Goal: Transaction & Acquisition: Purchase product/service

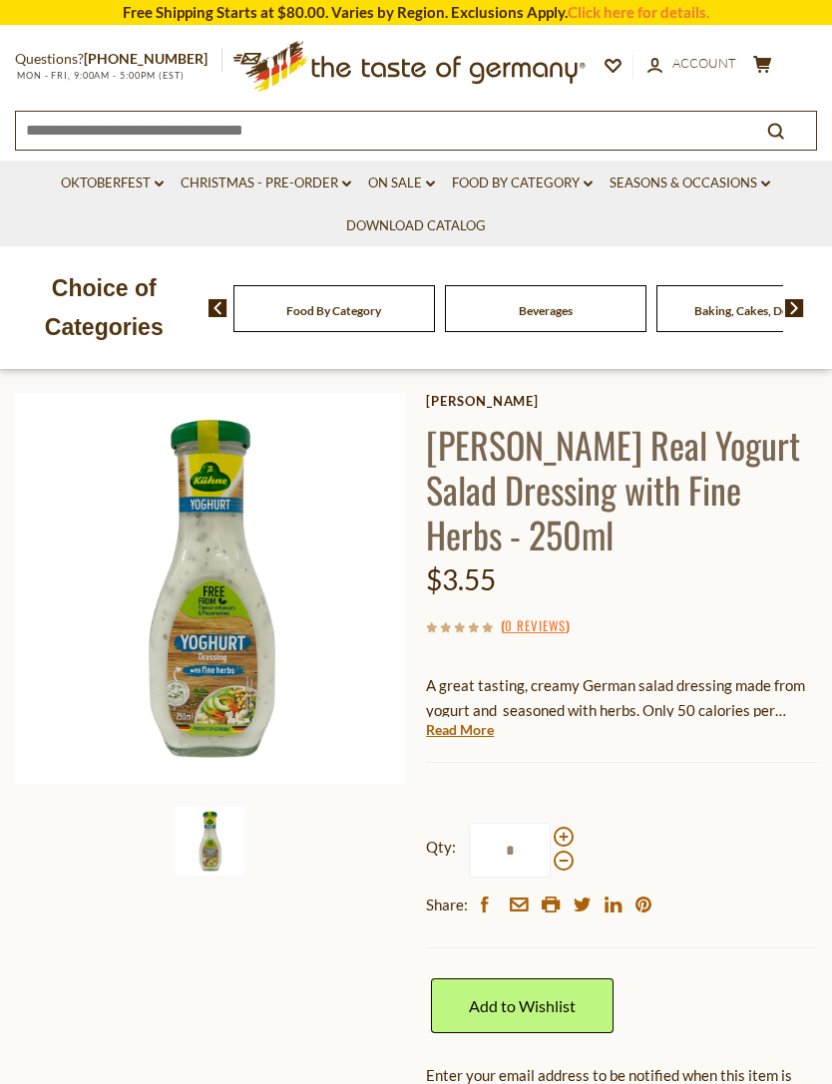
scroll to position [82, 0]
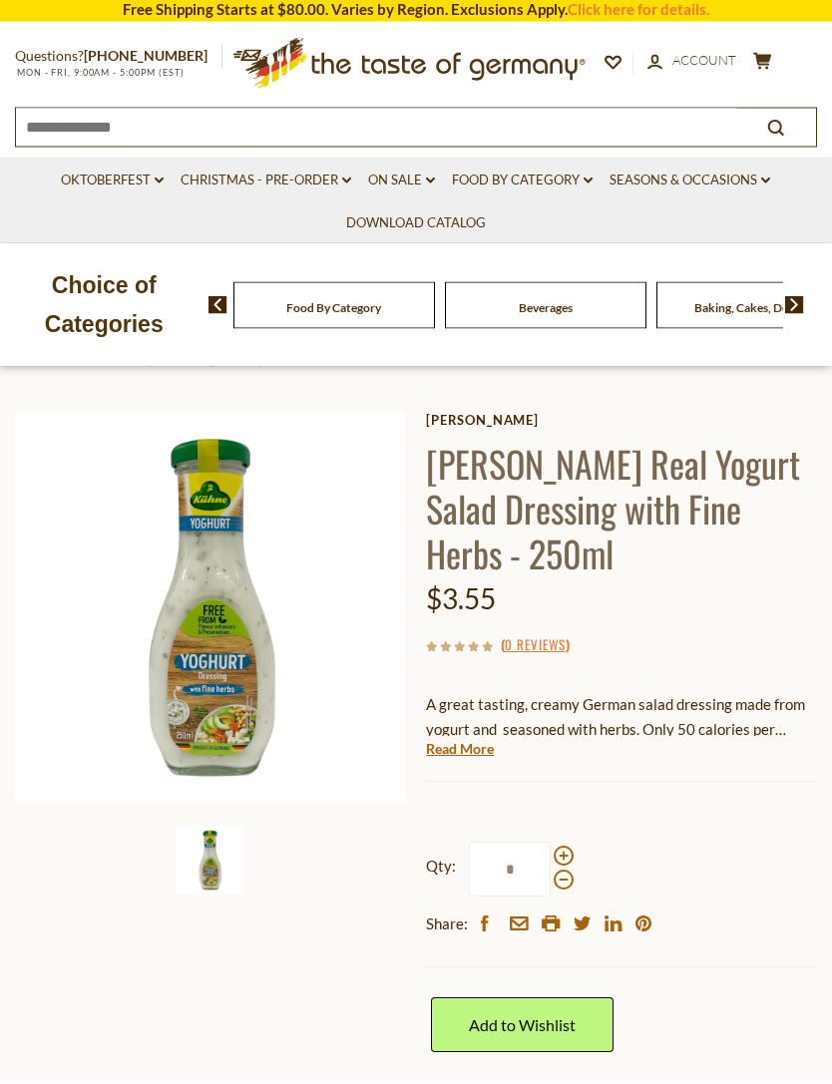
click at [478, 469] on h1 "[PERSON_NAME] Real Yogurt Salad Dressing with Fine Herbs - 250ml" at bounding box center [621, 512] width 391 height 135
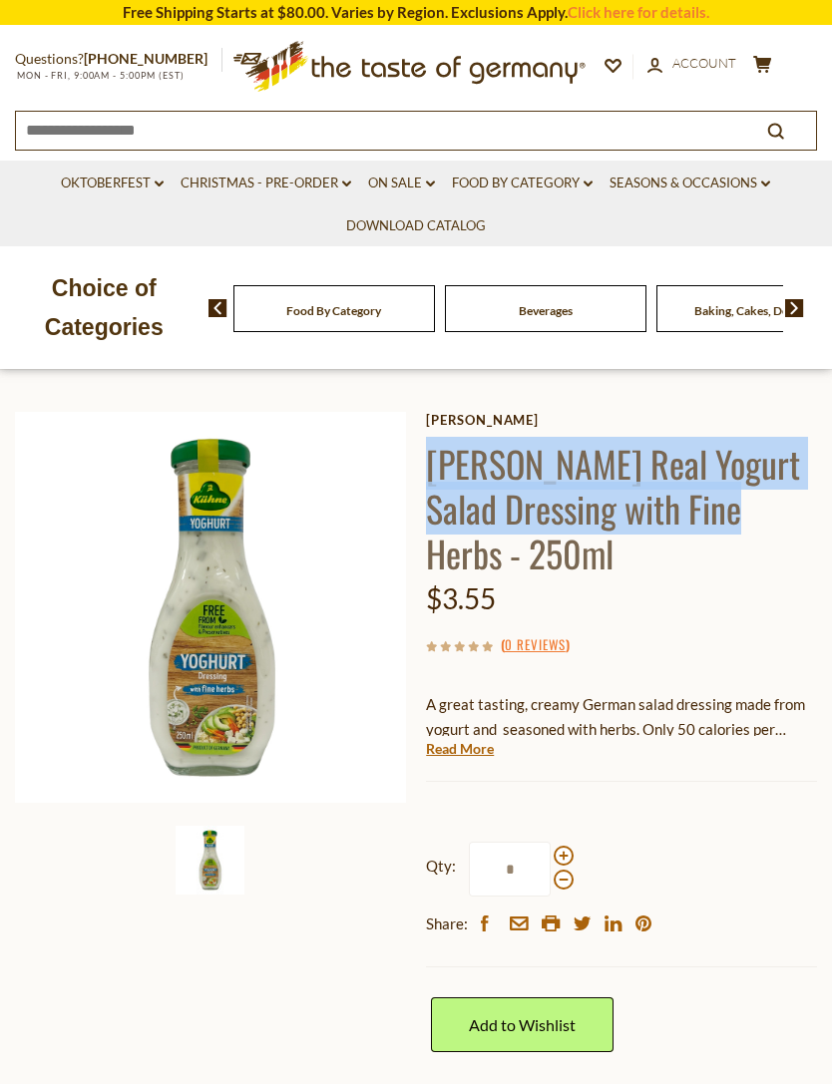
copy h1 "[PERSON_NAME] Real Yogurt Salad Dressing with Fine Herbs"
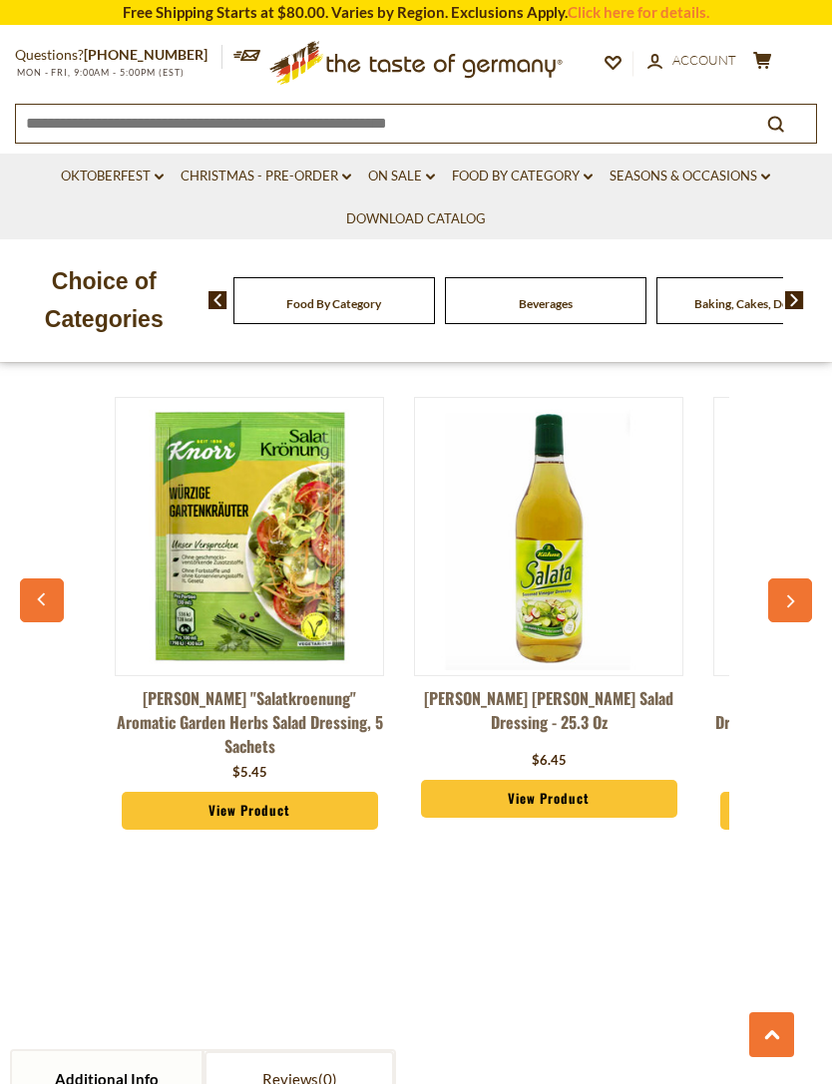
scroll to position [0, 0]
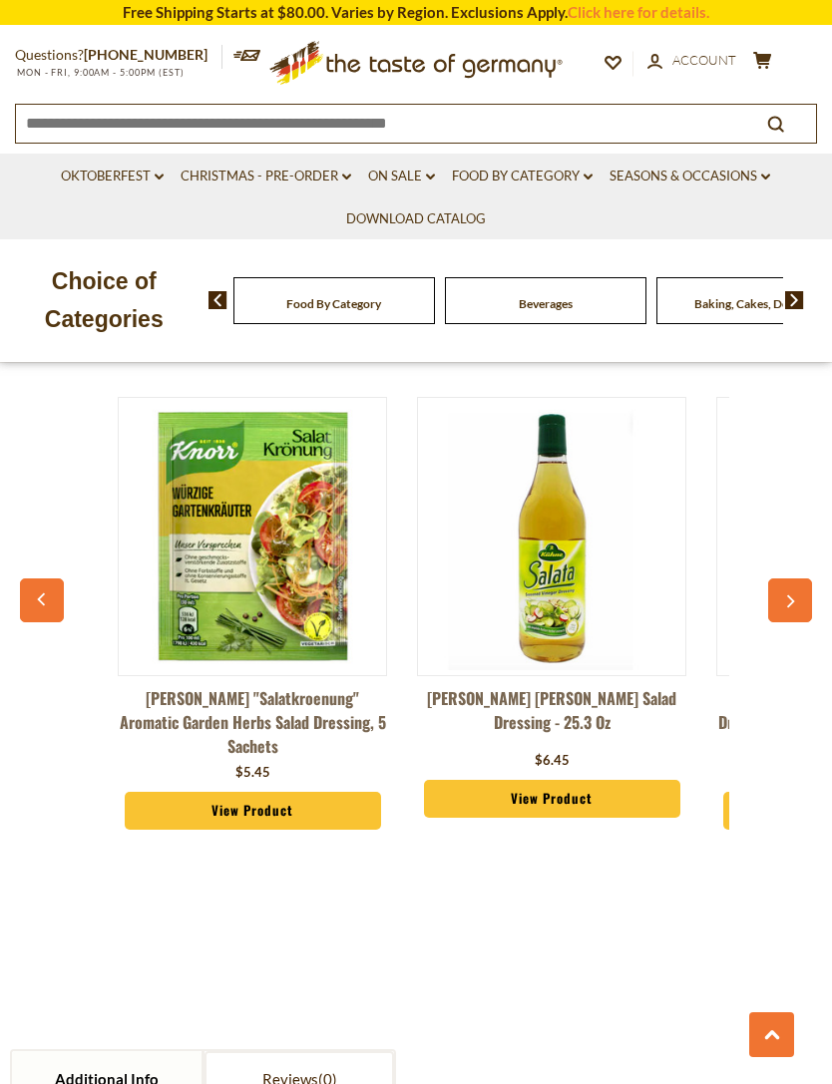
click at [804, 584] on button "button" at bounding box center [790, 600] width 44 height 44
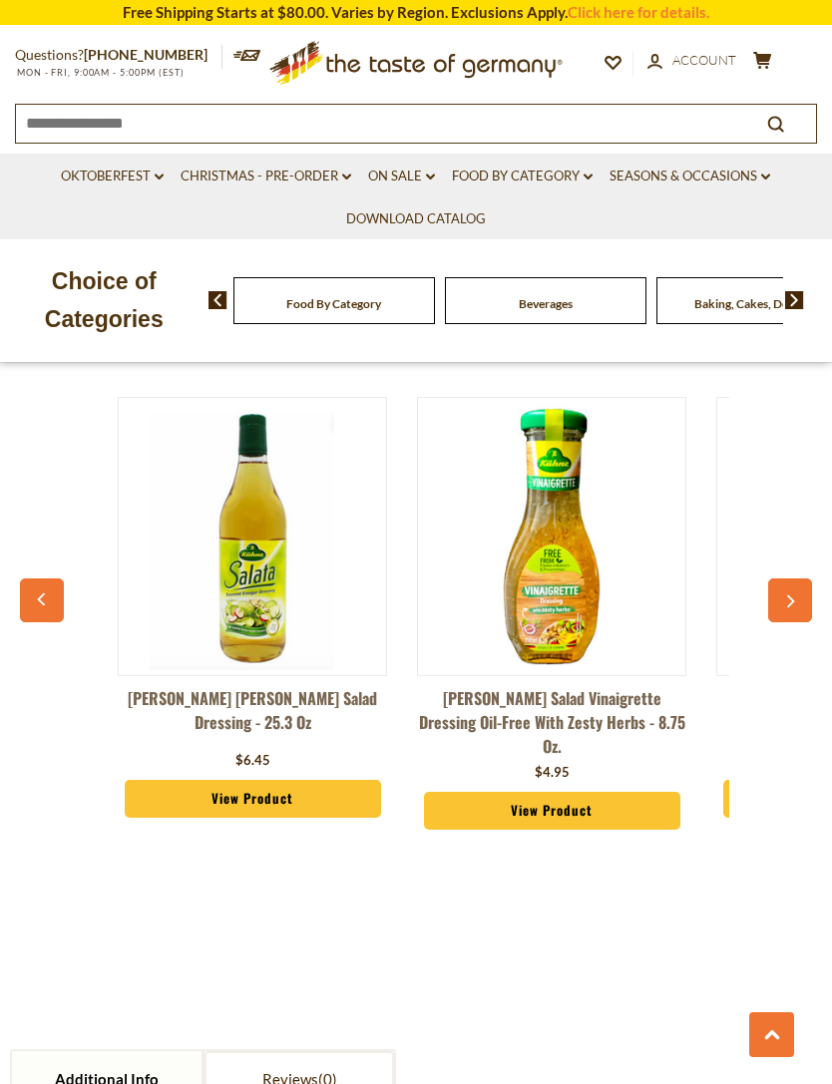
click at [792, 595] on icon "button" at bounding box center [789, 602] width 13 height 14
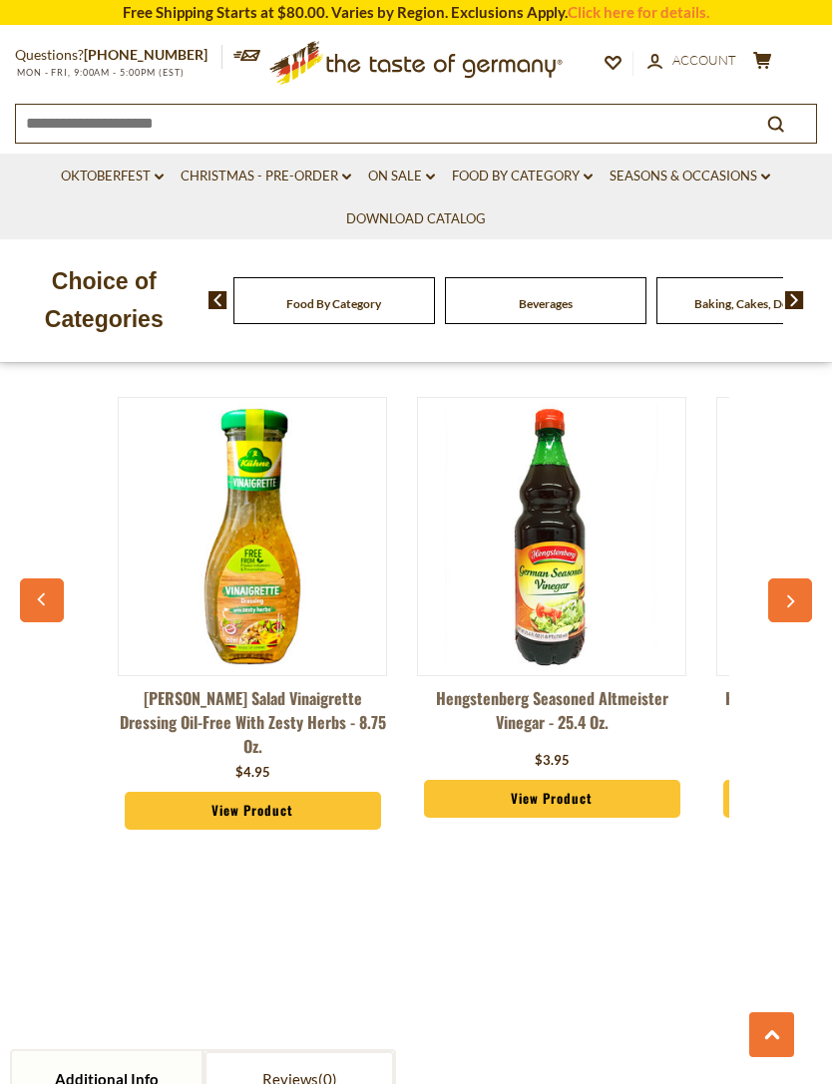
click at [788, 595] on icon "button" at bounding box center [789, 602] width 13 height 14
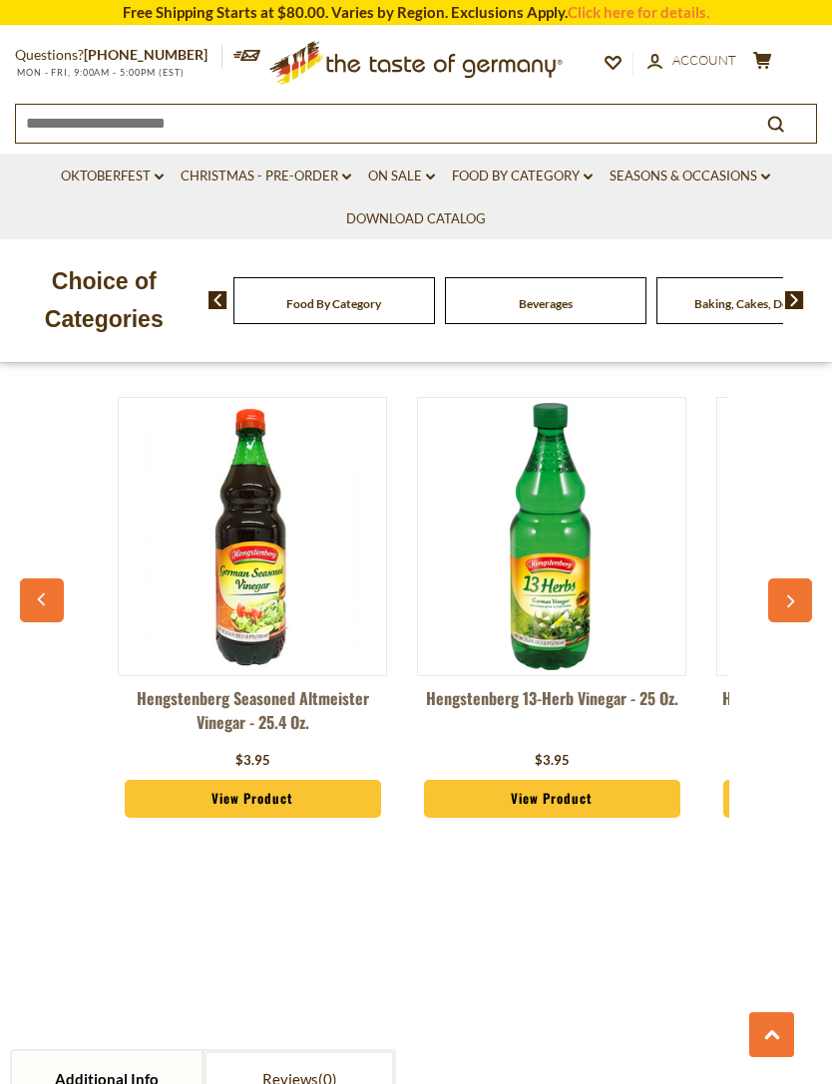
click at [784, 596] on icon "button" at bounding box center [789, 602] width 13 height 14
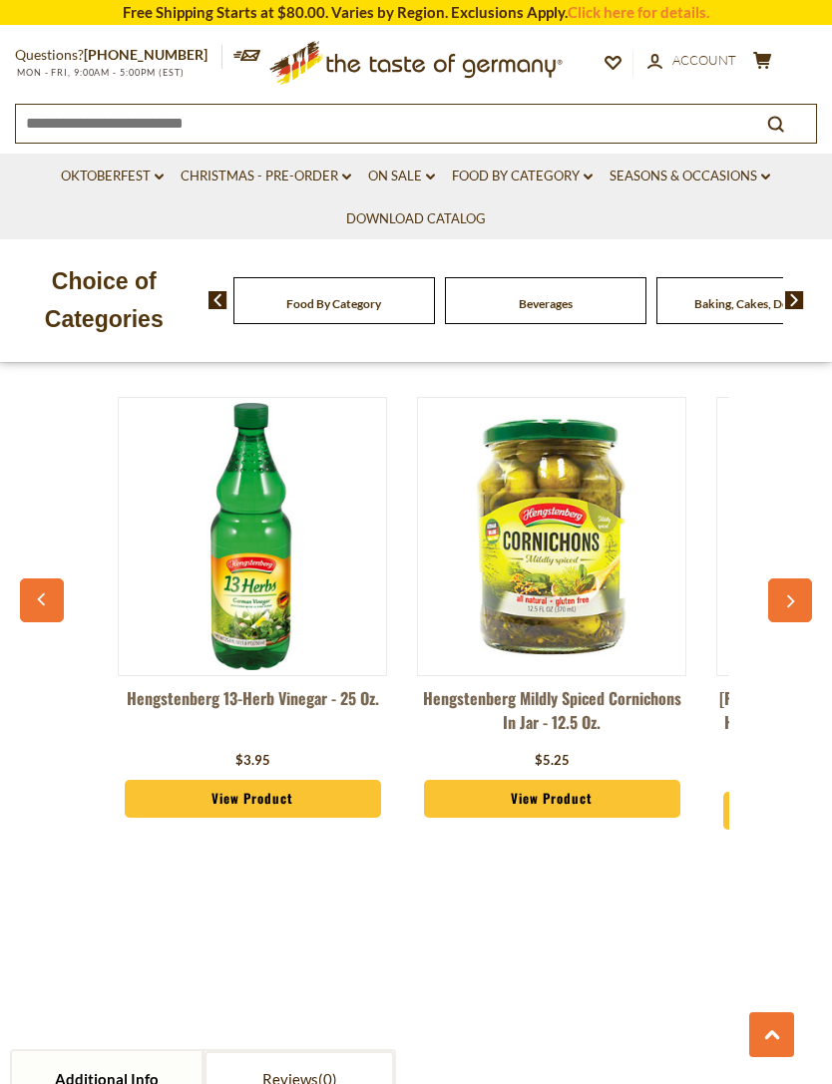
click at [785, 595] on icon "button" at bounding box center [789, 602] width 13 height 14
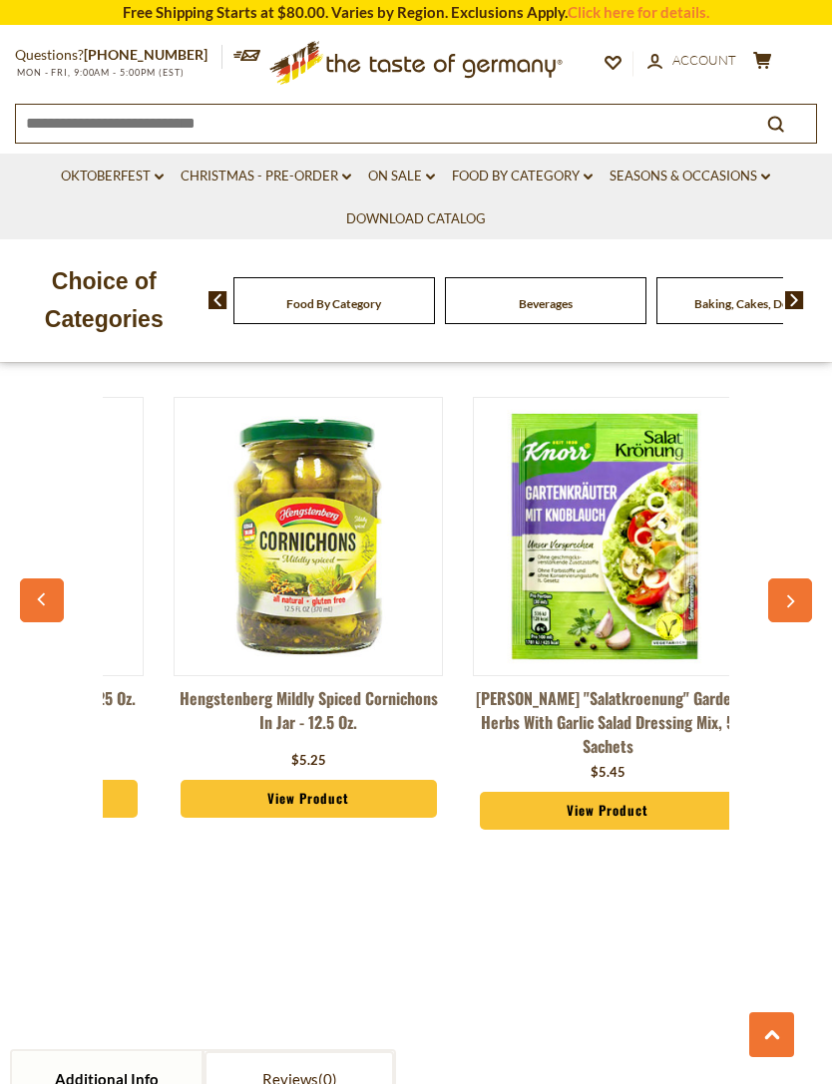
click at [786, 595] on icon "button" at bounding box center [789, 602] width 13 height 14
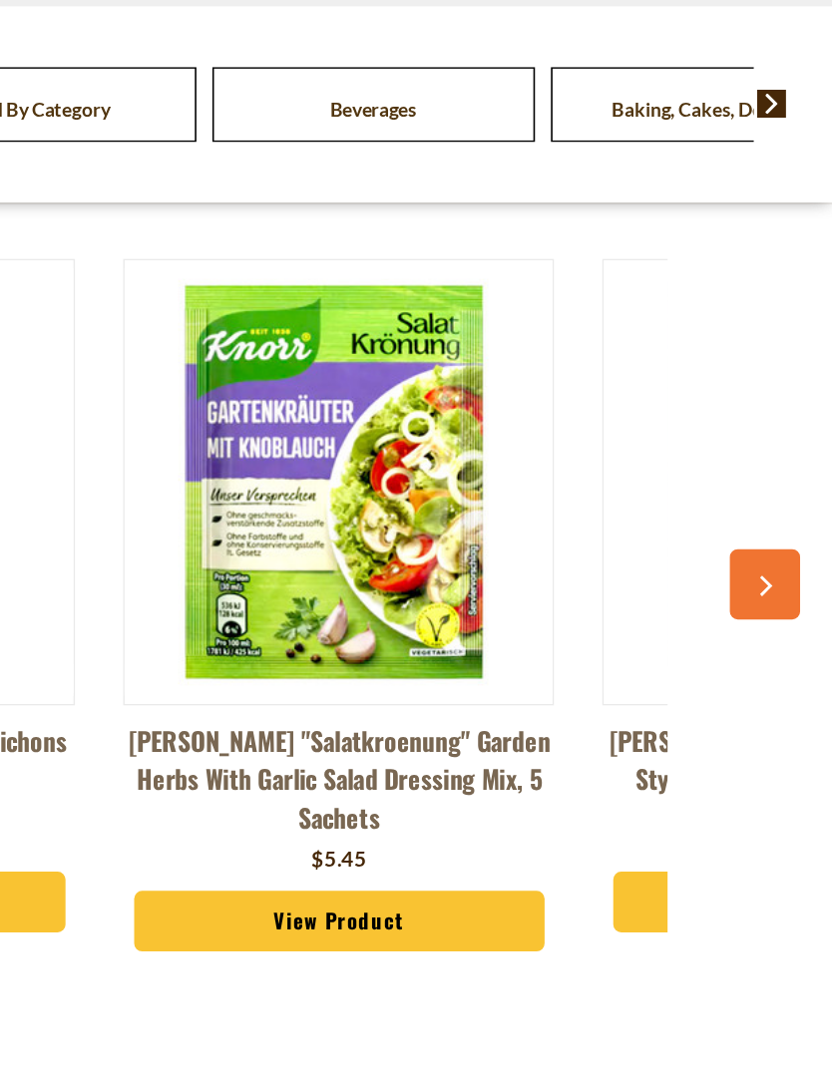
scroll to position [0, 1768]
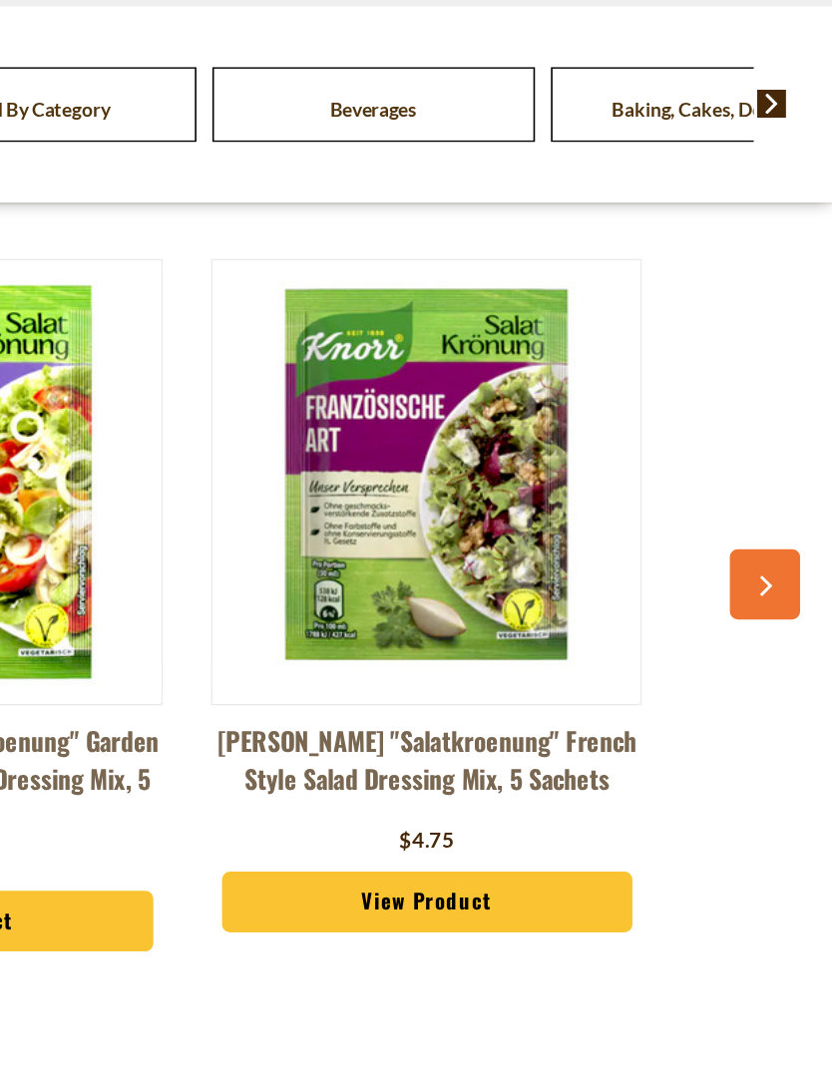
click at [768, 578] on button "button" at bounding box center [790, 600] width 44 height 44
click at [783, 595] on icon "button" at bounding box center [789, 602] width 13 height 14
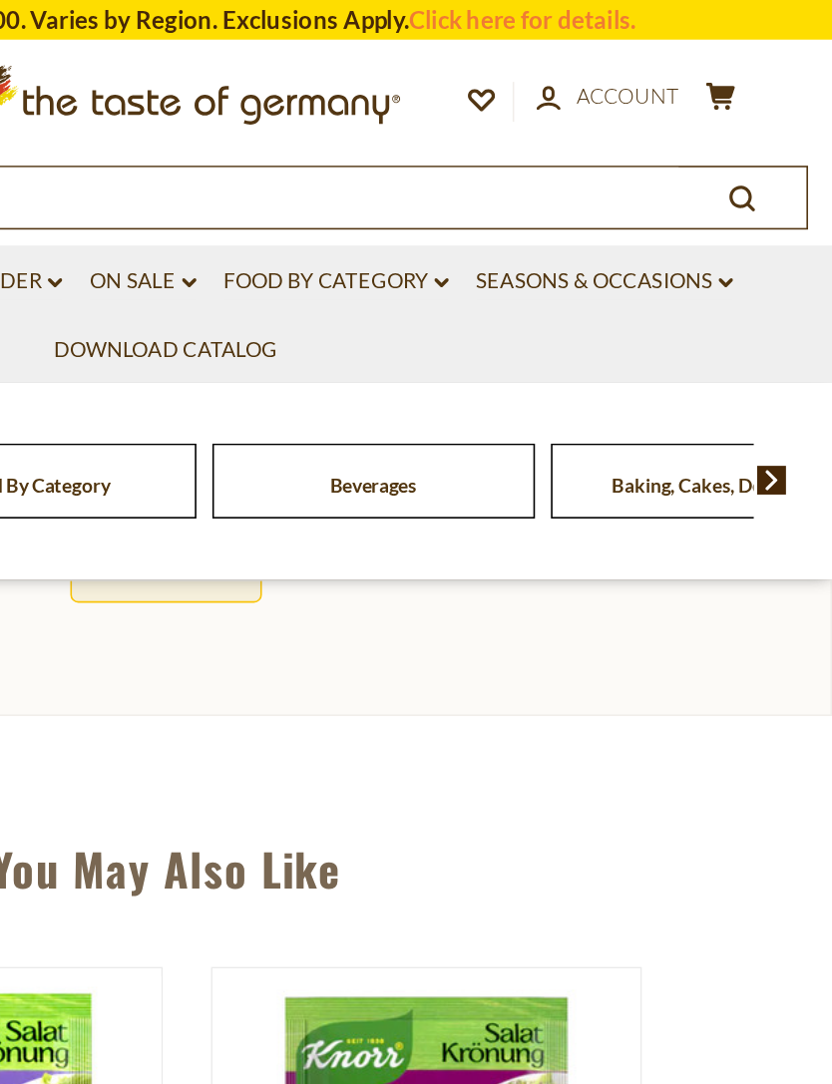
scroll to position [1163, 0]
